Goal: Transaction & Acquisition: Purchase product/service

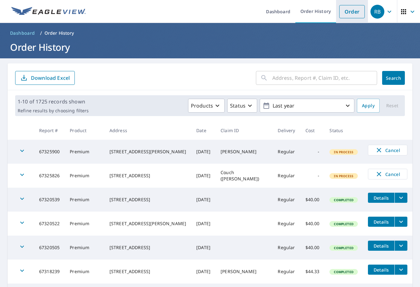
click at [348, 12] on link "Order" at bounding box center [352, 11] width 26 height 13
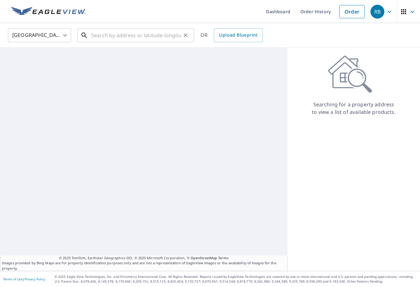
click at [114, 41] on input "text" at bounding box center [136, 35] width 90 height 18
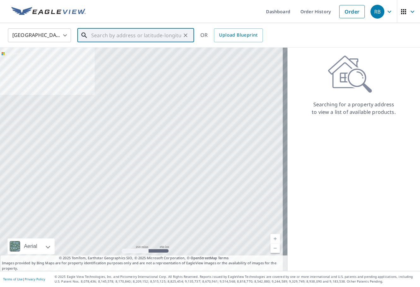
paste input "341 Perfect Dr"
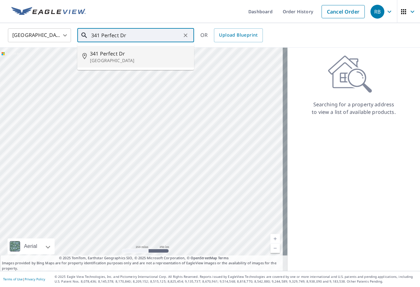
click at [113, 54] on span "341 Perfect Dr" at bounding box center [139, 54] width 99 height 8
type input "[STREET_ADDRESS]"
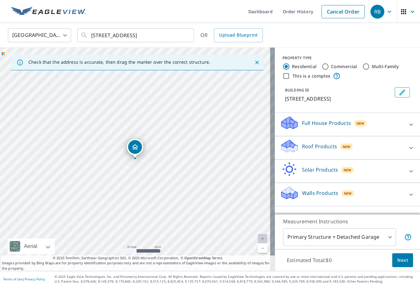
click at [323, 149] on p "Roof Products" at bounding box center [319, 147] width 35 height 8
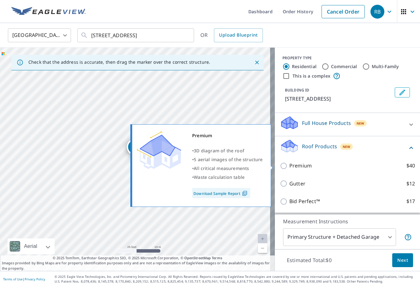
click at [295, 169] on p "Premium" at bounding box center [300, 166] width 22 height 8
click at [289, 169] on input "Premium $40" at bounding box center [284, 166] width 9 height 8
checkbox input "true"
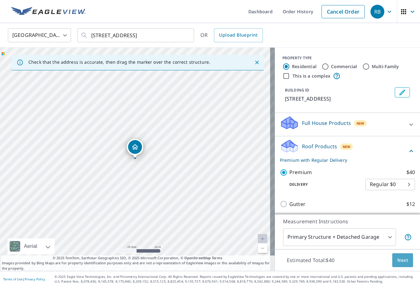
click at [397, 259] on span "Next" at bounding box center [402, 260] width 11 height 8
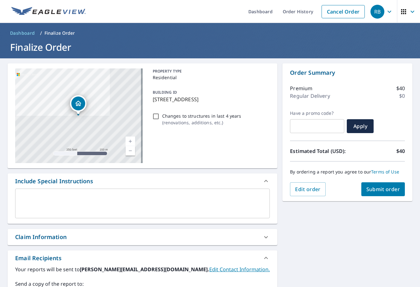
click at [79, 236] on div "Claim Information" at bounding box center [136, 237] width 243 height 9
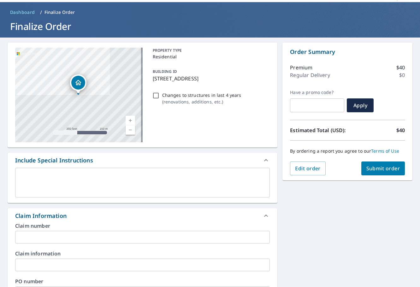
scroll to position [63, 0]
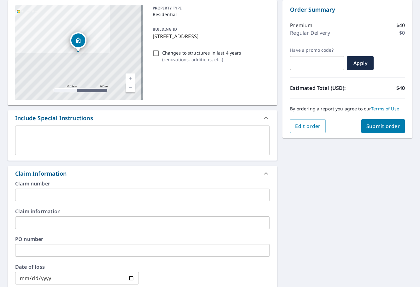
click at [62, 249] on input "text" at bounding box center [142, 250] width 254 height 13
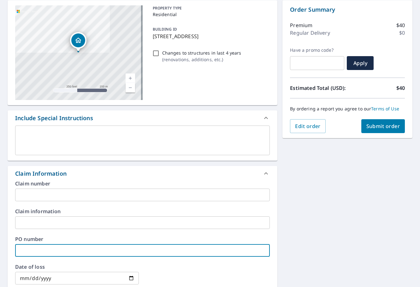
paste input "#NLO-83025"
type input "#NLO-83025"
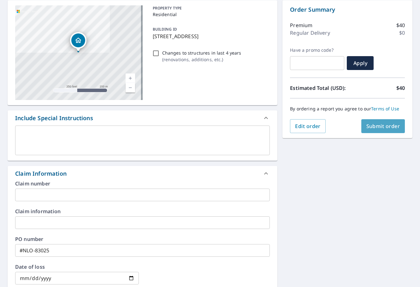
click at [398, 121] on button "Submit order" at bounding box center [383, 126] width 44 height 14
